Goal: Check status: Check status

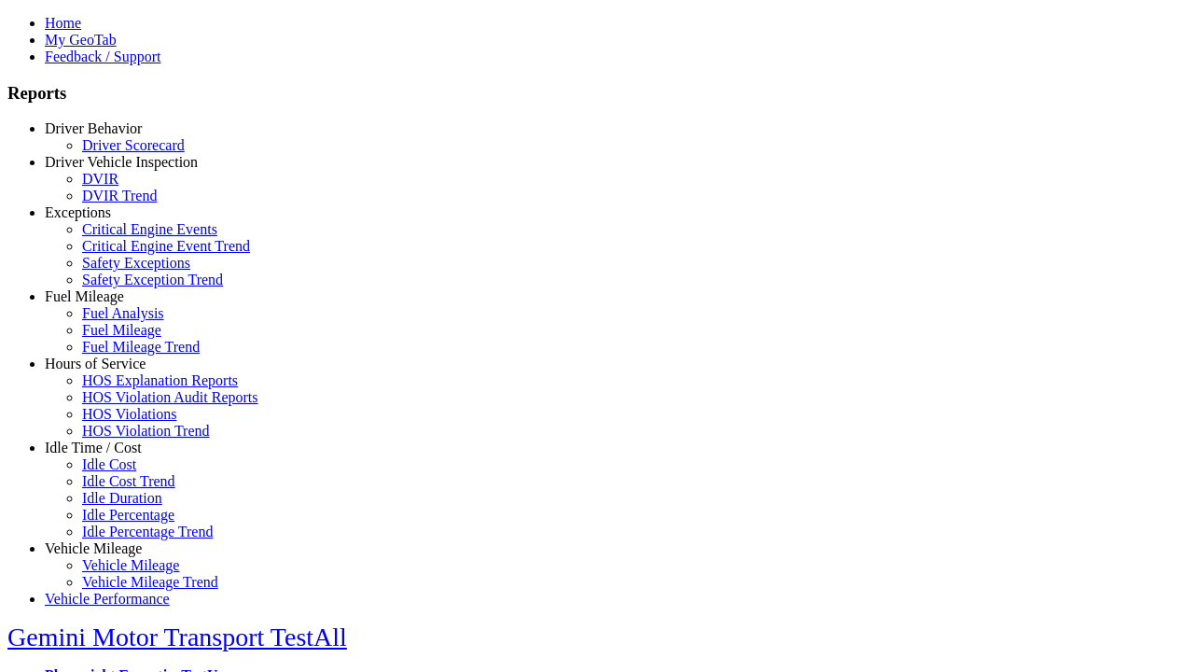
click at [107, 455] on link "Idle Time / Cost" at bounding box center [93, 447] width 97 height 16
click at [121, 489] on link "Idle Cost Trend" at bounding box center [128, 481] width 93 height 16
select select "**"
type input "*********"
